Goal: Task Accomplishment & Management: Manage account settings

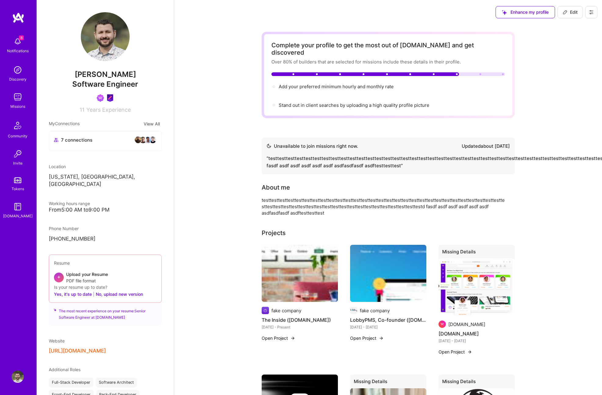
scroll to position [4, 0]
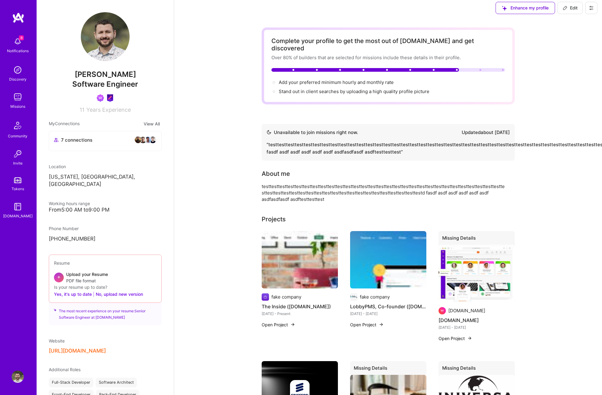
click at [20, 46] on img at bounding box center [18, 41] width 12 height 12
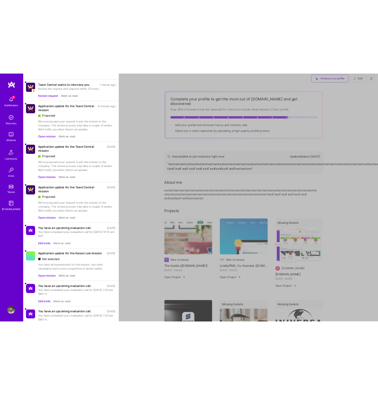
scroll to position [0, 0]
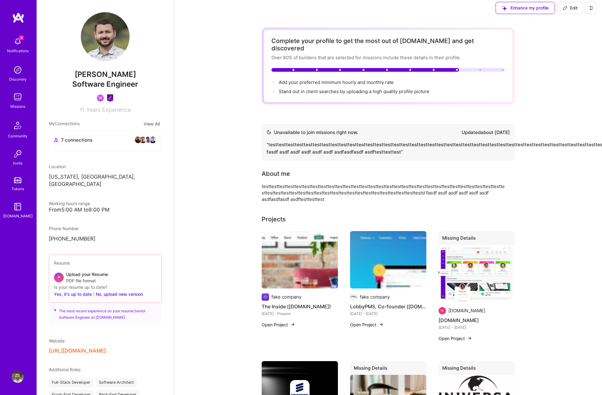
click at [21, 47] on img at bounding box center [18, 41] width 12 height 12
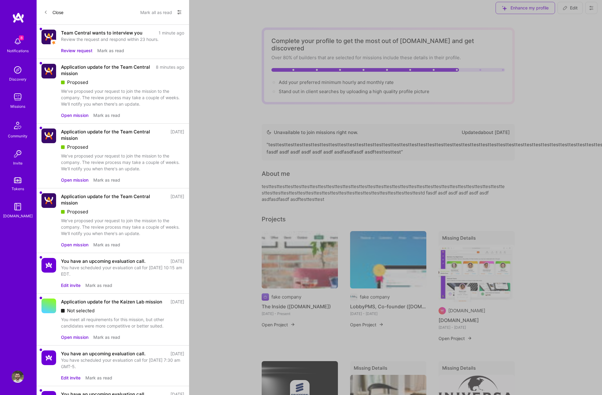
drag, startPoint x: 52, startPoint y: 8, endPoint x: 110, endPoint y: 39, distance: 65.1
click at [109, 38] on div "Close Mark all as read Show all notifications Show unread notifications only Te…" at bounding box center [113, 213] width 153 height 427
click at [87, 52] on button "Review request" at bounding box center [76, 50] width 31 height 6
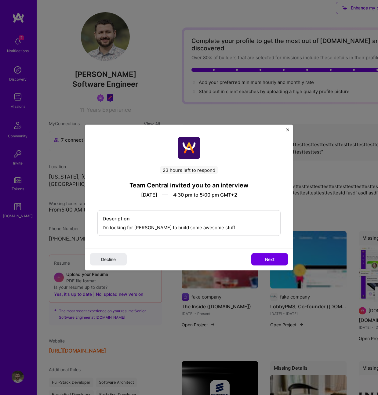
scroll to position [3, 0]
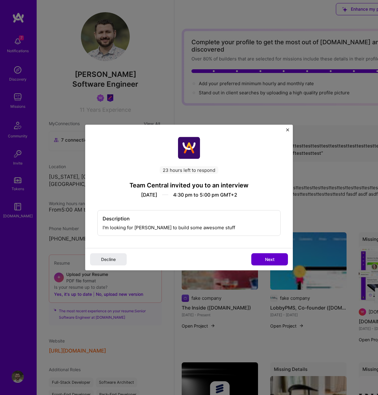
click at [273, 257] on span "Next" at bounding box center [269, 259] width 9 height 6
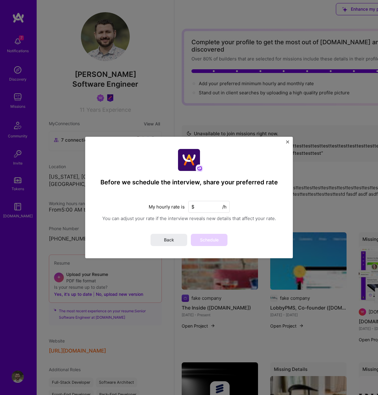
click at [210, 208] on input at bounding box center [208, 207] width 41 height 12
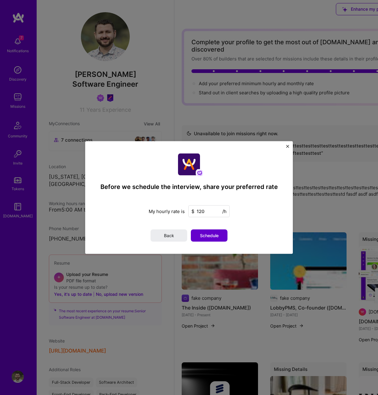
type input "120"
click at [214, 235] on span "Schedule" at bounding box center [209, 236] width 19 height 6
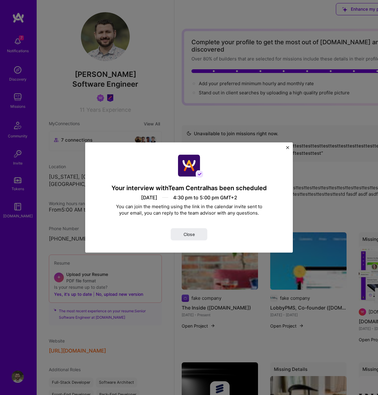
click at [193, 237] on button "Close" at bounding box center [189, 234] width 37 height 12
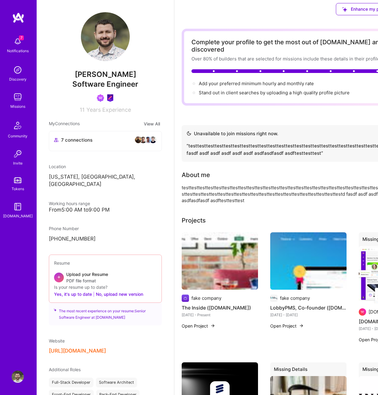
click at [18, 377] on img at bounding box center [18, 377] width 12 height 12
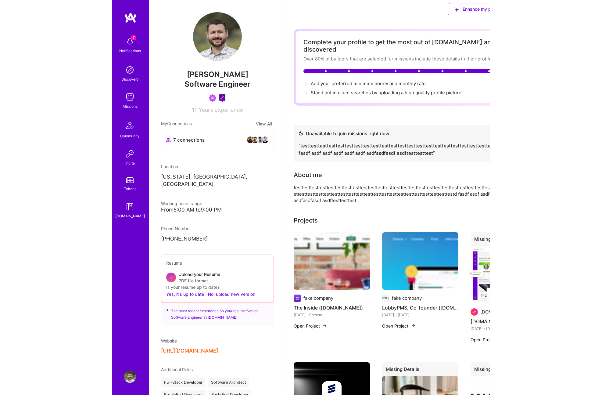
scroll to position [0, 0]
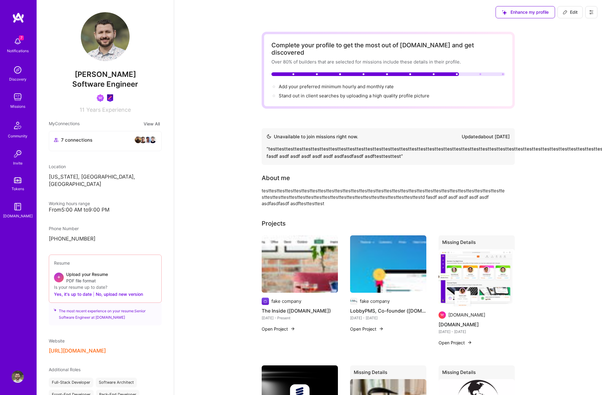
click at [591, 12] on icon at bounding box center [591, 12] width 5 height 5
click at [570, 55] on button "Log Out" at bounding box center [575, 57] width 46 height 16
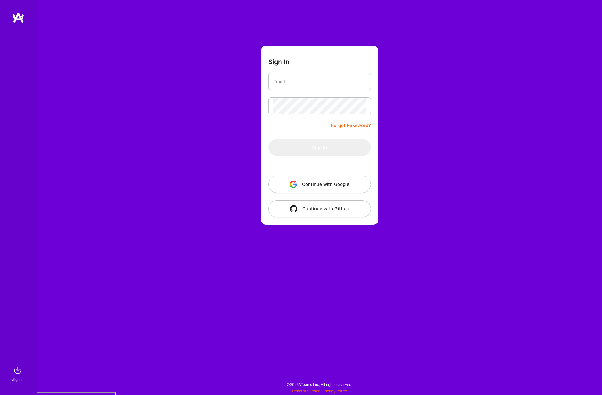
click at [339, 183] on button "Continue with Google" at bounding box center [320, 184] width 103 height 17
